Goal: Transaction & Acquisition: Purchase product/service

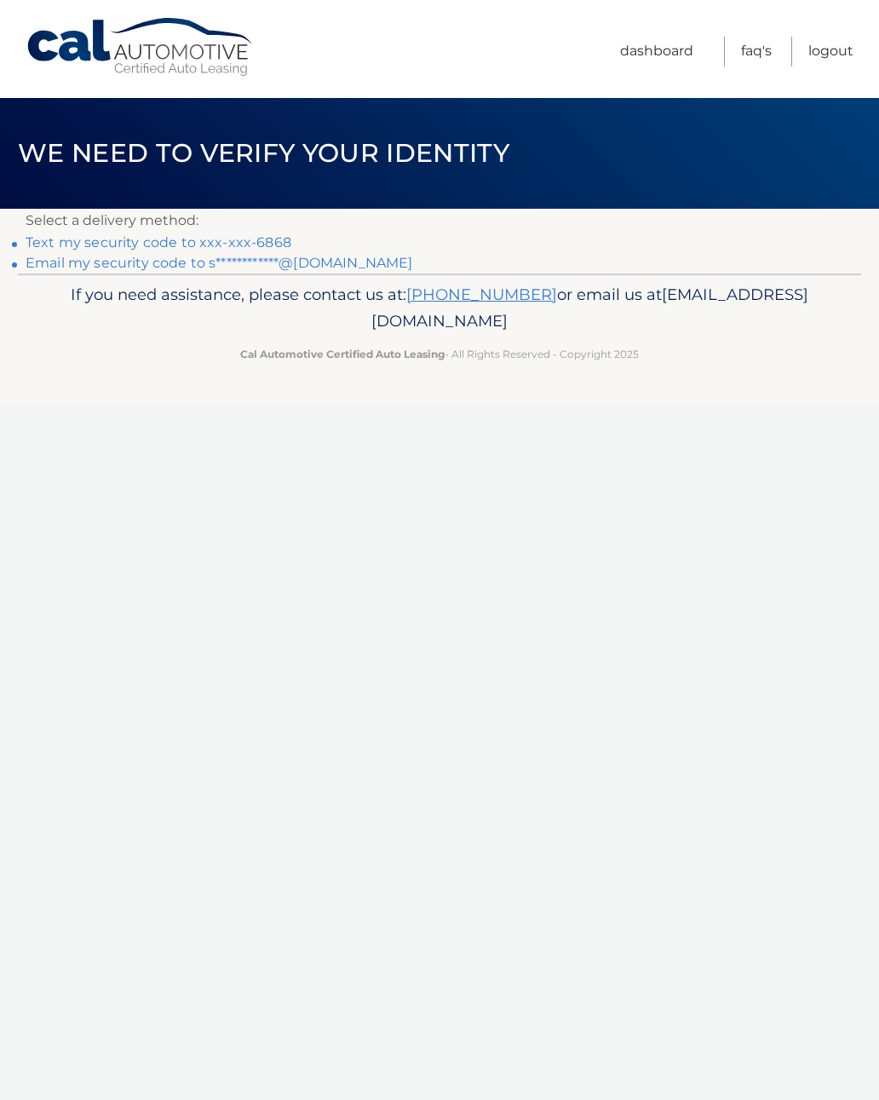
click at [10, 1086] on div "Cal Automotive Menu Dashboard FAQ's Logout ×" at bounding box center [439, 550] width 879 height 1100
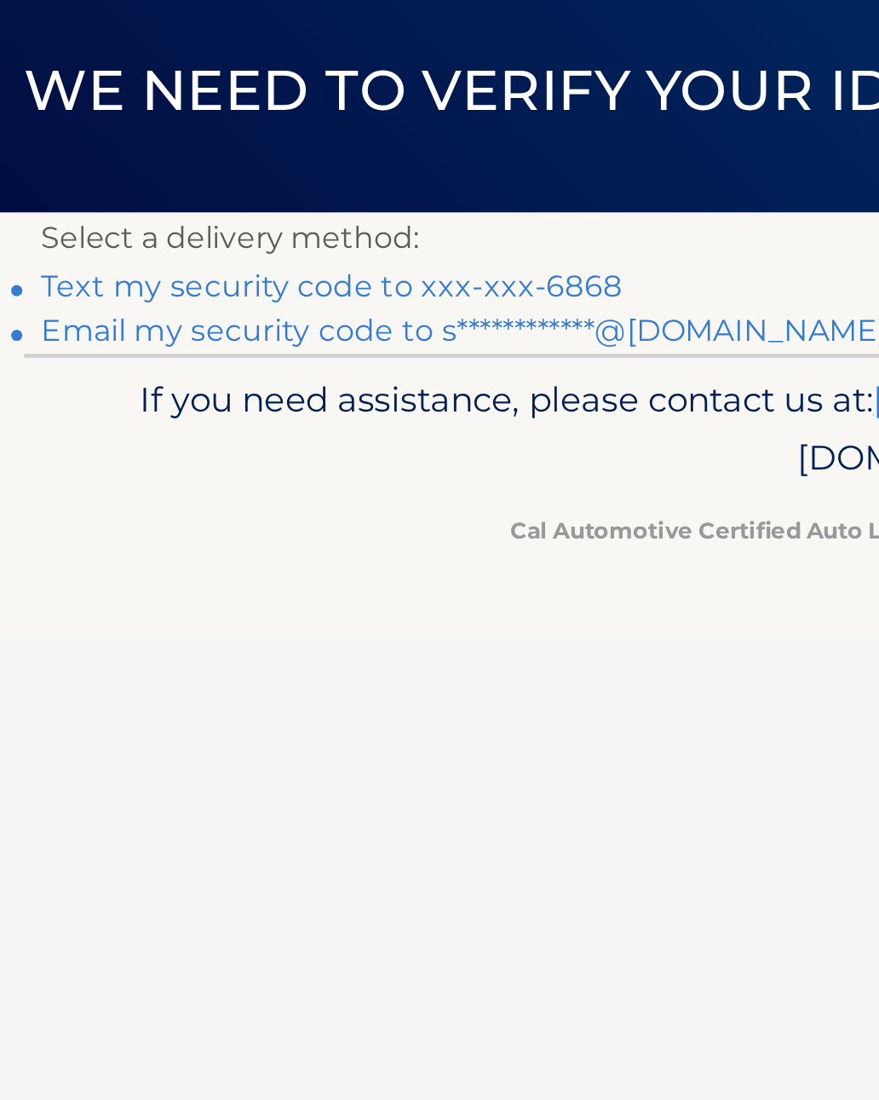
click at [203, 234] on link "Text my security code to xxx-xxx-6868" at bounding box center [159, 242] width 266 height 16
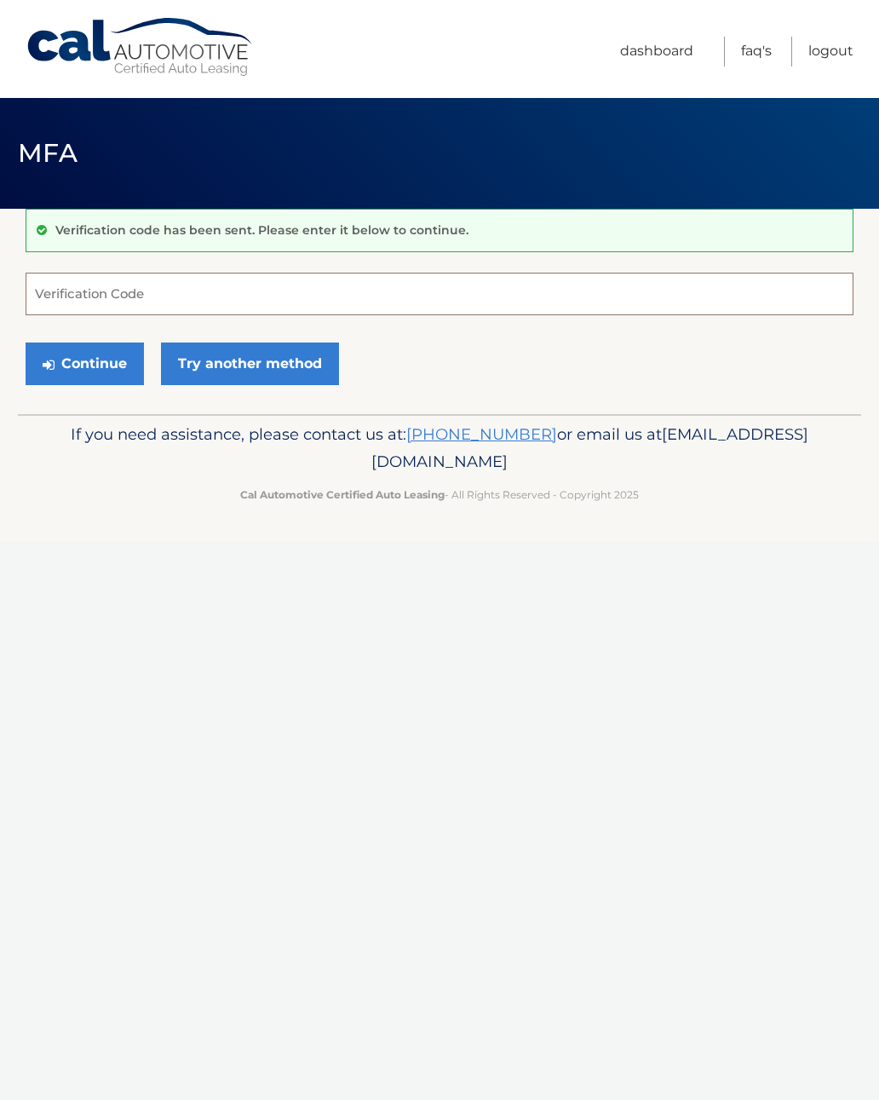
click at [73, 293] on input "Verification Code" at bounding box center [440, 294] width 828 height 43
type input "072390"
click at [94, 366] on button "Continue" at bounding box center [85, 363] width 118 height 43
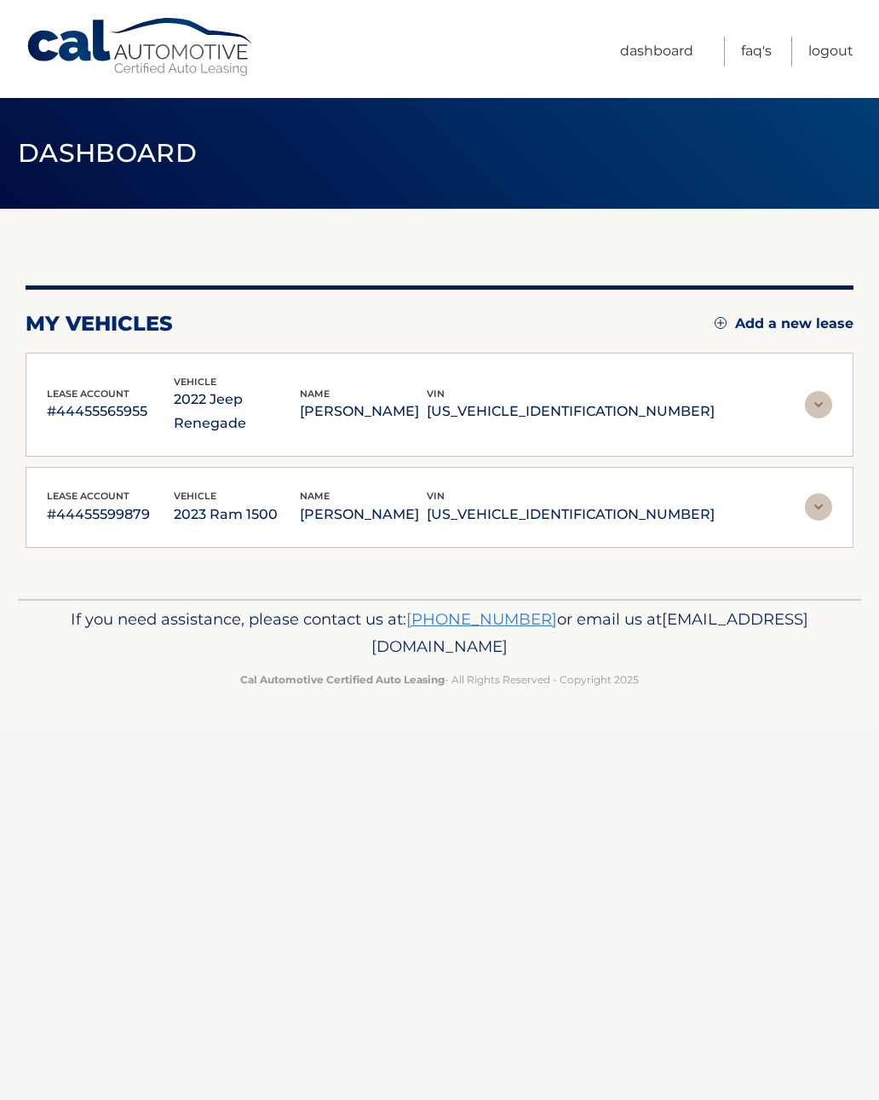
click at [657, 503] on p "[US_VEHICLE_IDENTIFICATION_NUMBER]" at bounding box center [571, 515] width 288 height 24
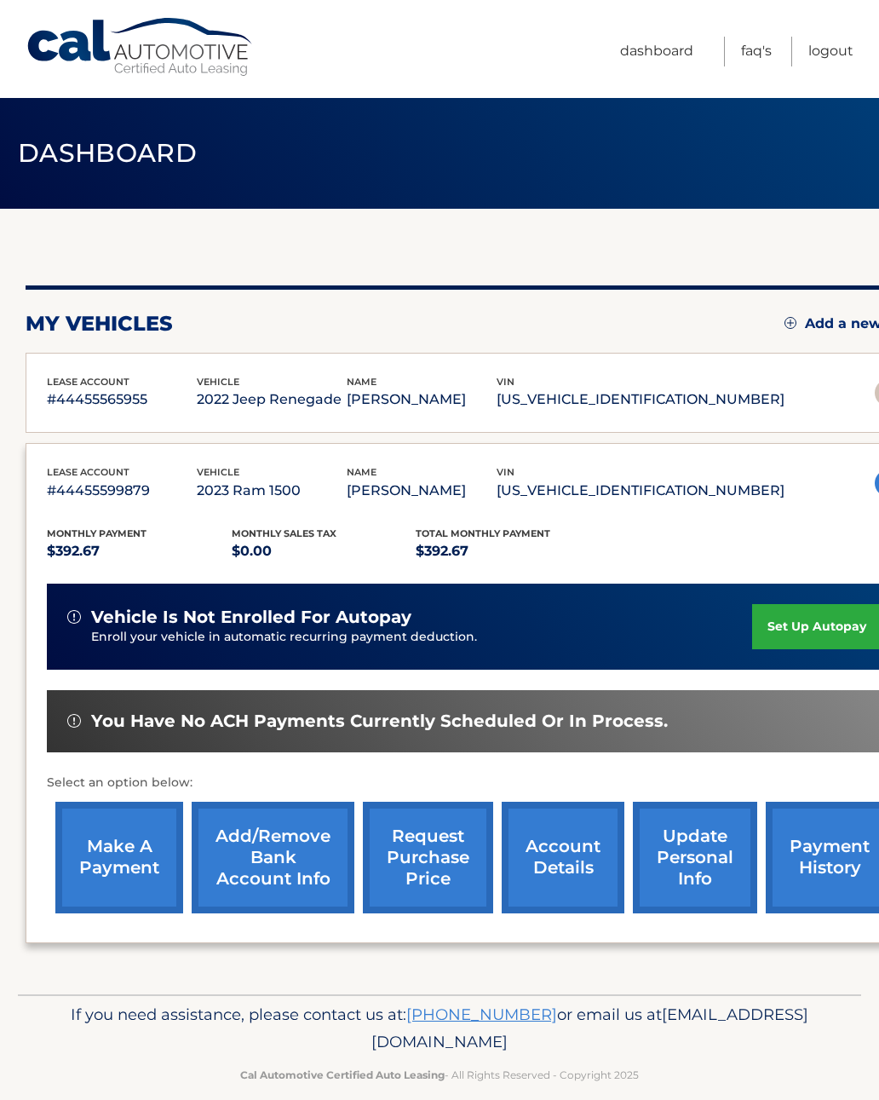
click at [105, 856] on link "make a payment" at bounding box center [119, 858] width 128 height 112
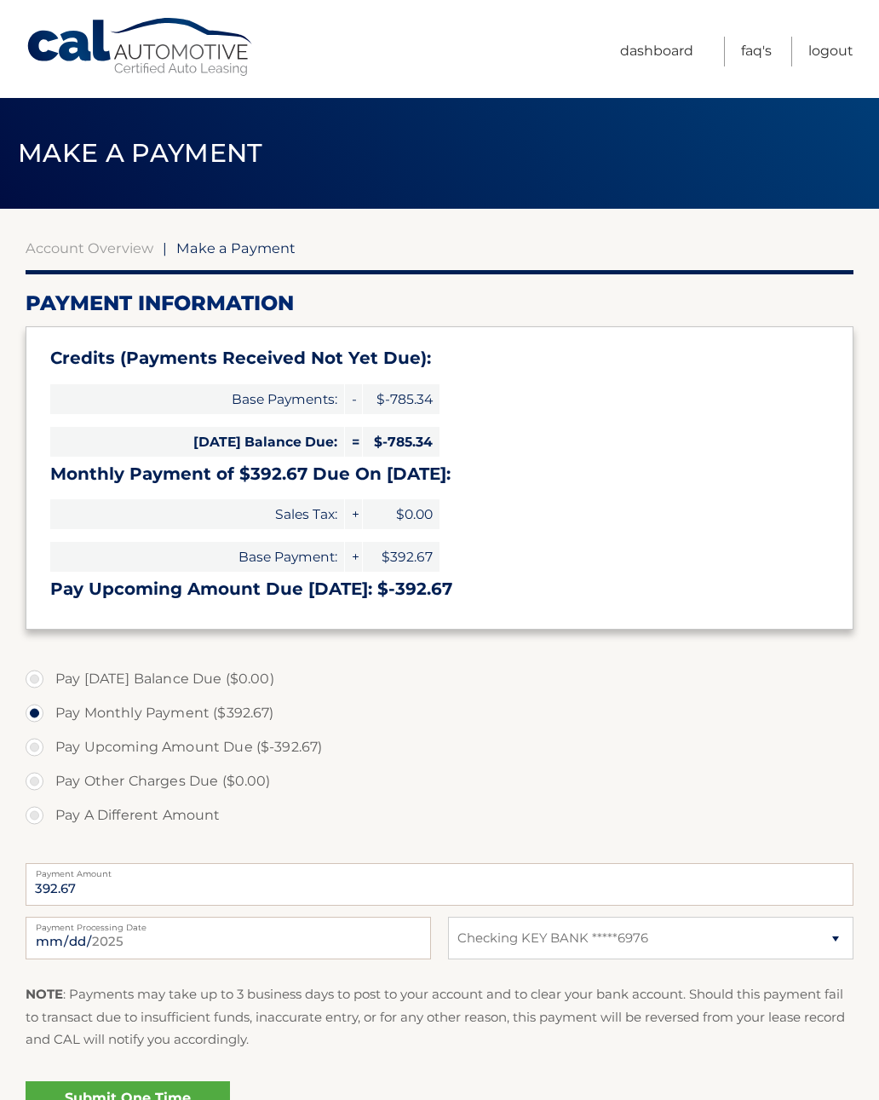
select select "OGVkMjY0MzgtMGNiZC00NGM5LTgzZWYtZjM0OWVhNGIxODI2"
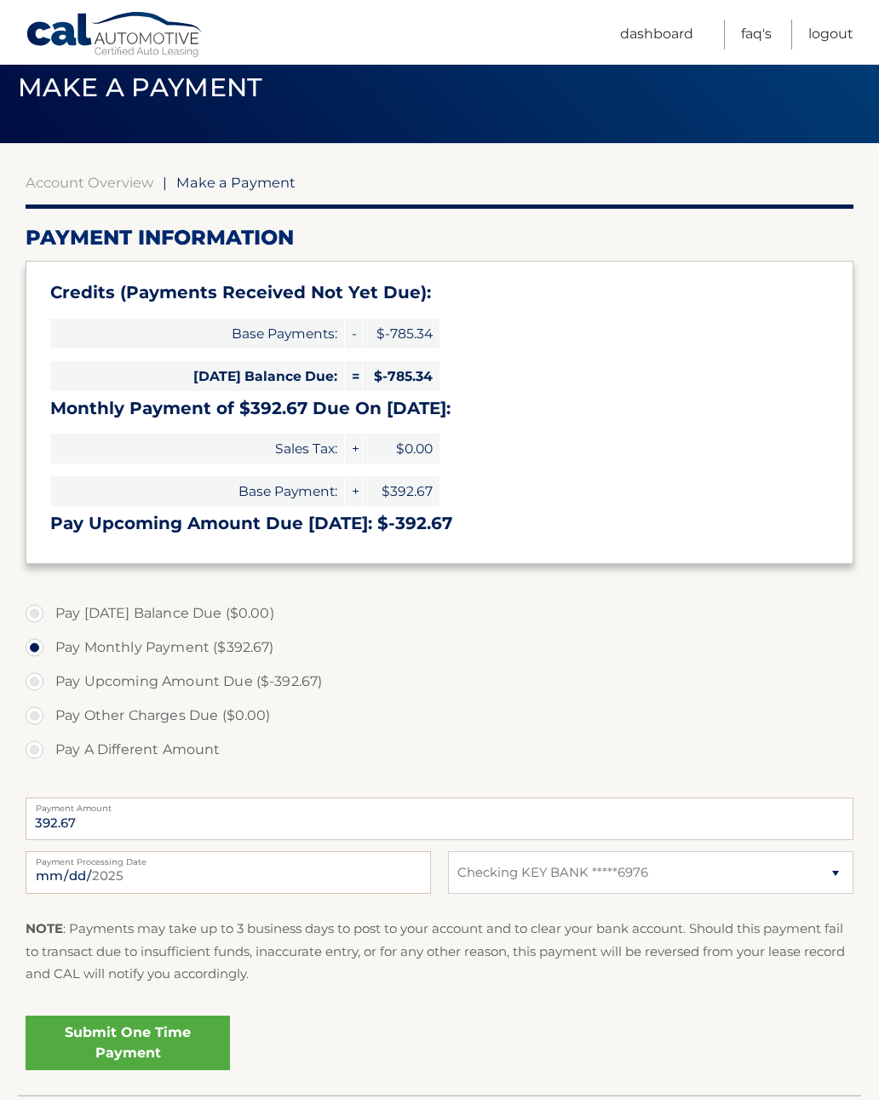
scroll to position [65, 0]
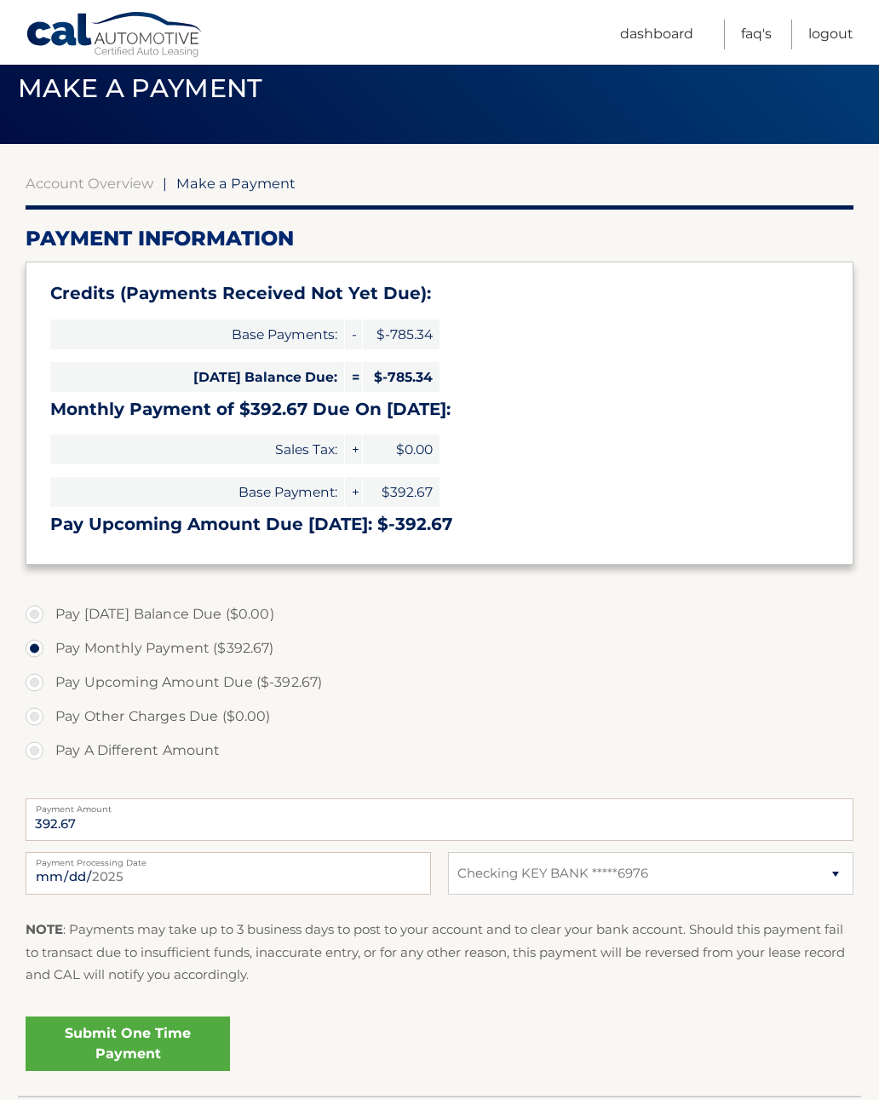
click at [193, 1049] on link "Submit One Time Payment" at bounding box center [128, 1043] width 204 height 55
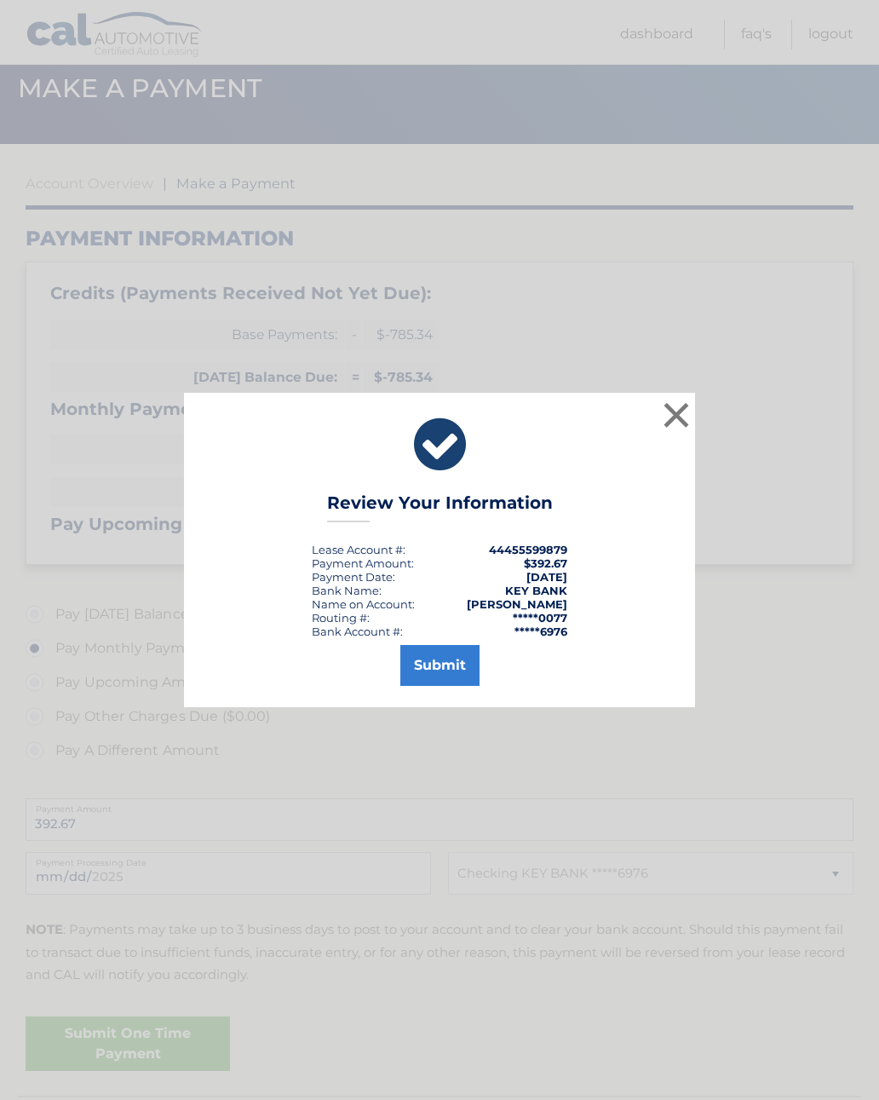
click at [440, 685] on button "Submit" at bounding box center [439, 665] width 79 height 41
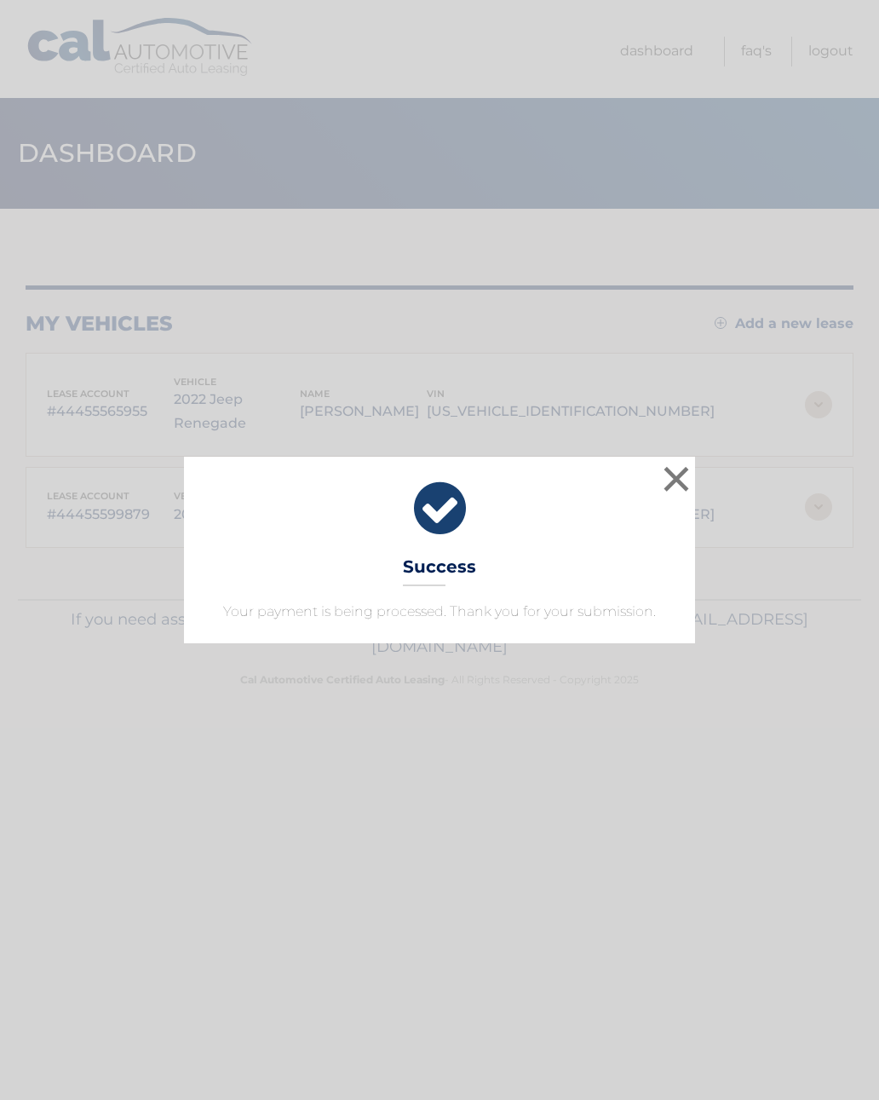
click at [677, 492] on button "×" at bounding box center [676, 479] width 34 height 34
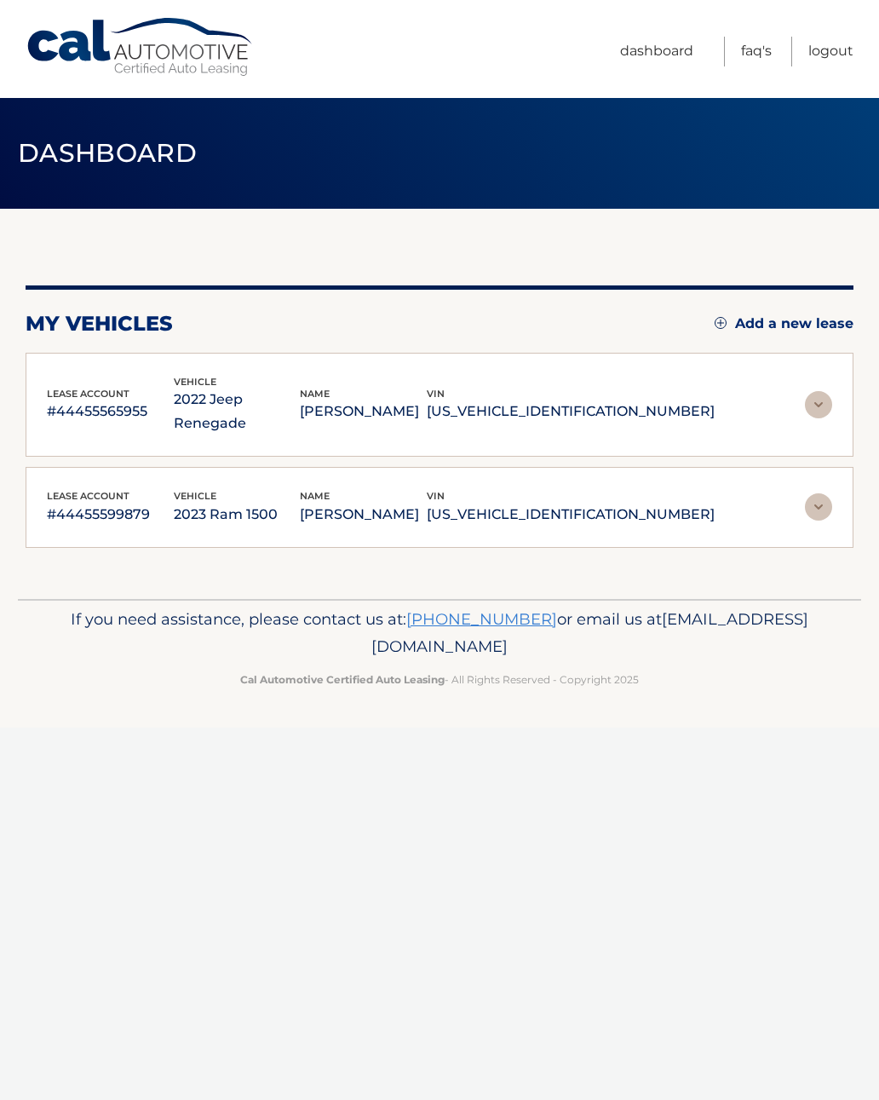
click at [843, 52] on link "Logout" at bounding box center [830, 52] width 45 height 30
